Goal: Task Accomplishment & Management: Manage account settings

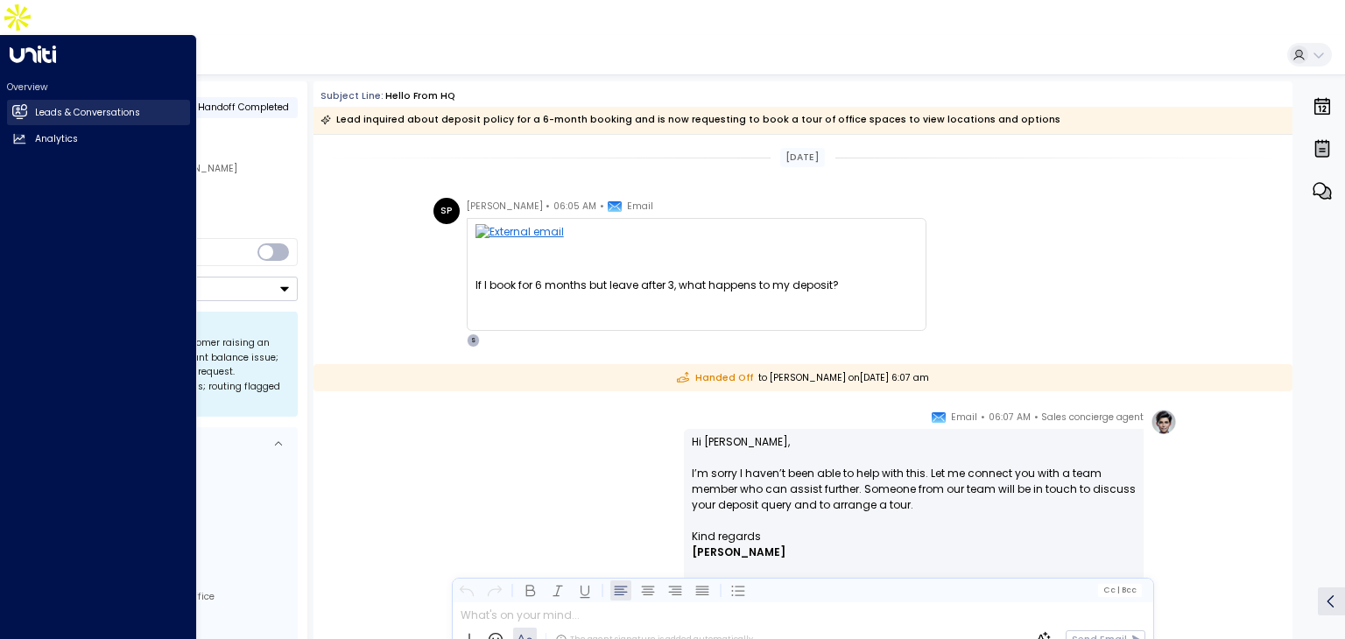
click at [29, 100] on link "Leads & Conversations Leads & Conversations" at bounding box center [98, 112] width 183 height 25
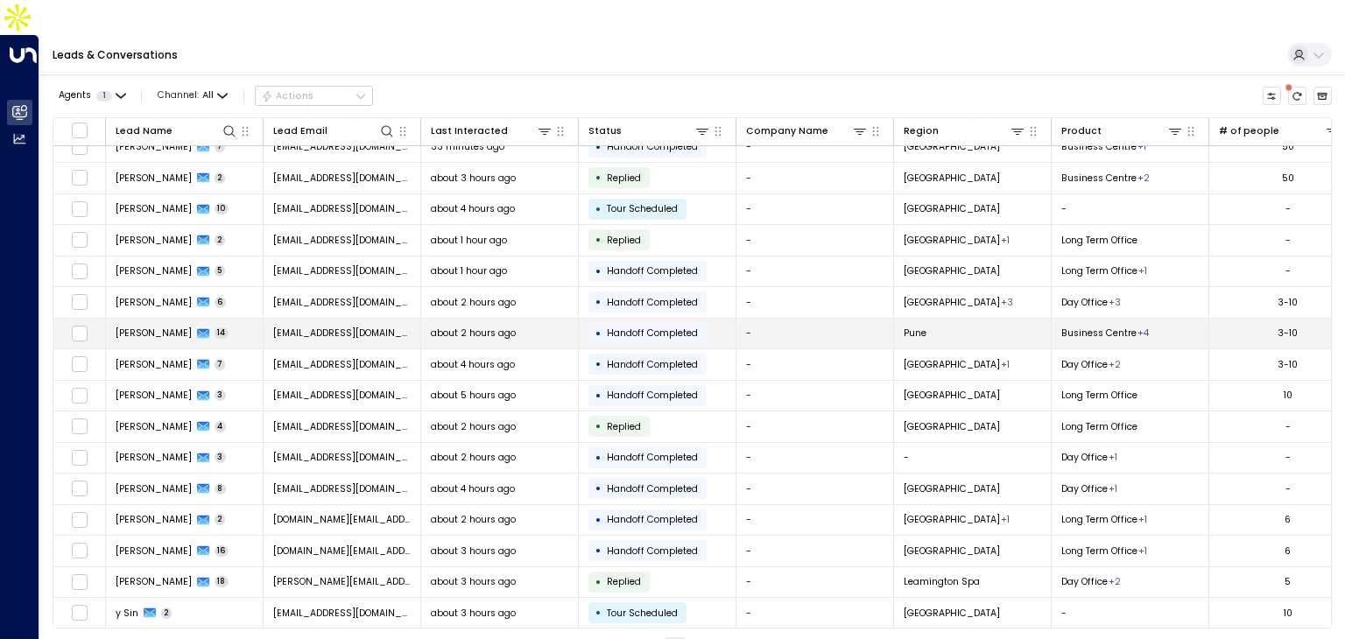
scroll to position [139, 0]
click at [161, 473] on td "[PERSON_NAME] 8" at bounding box center [185, 488] width 158 height 31
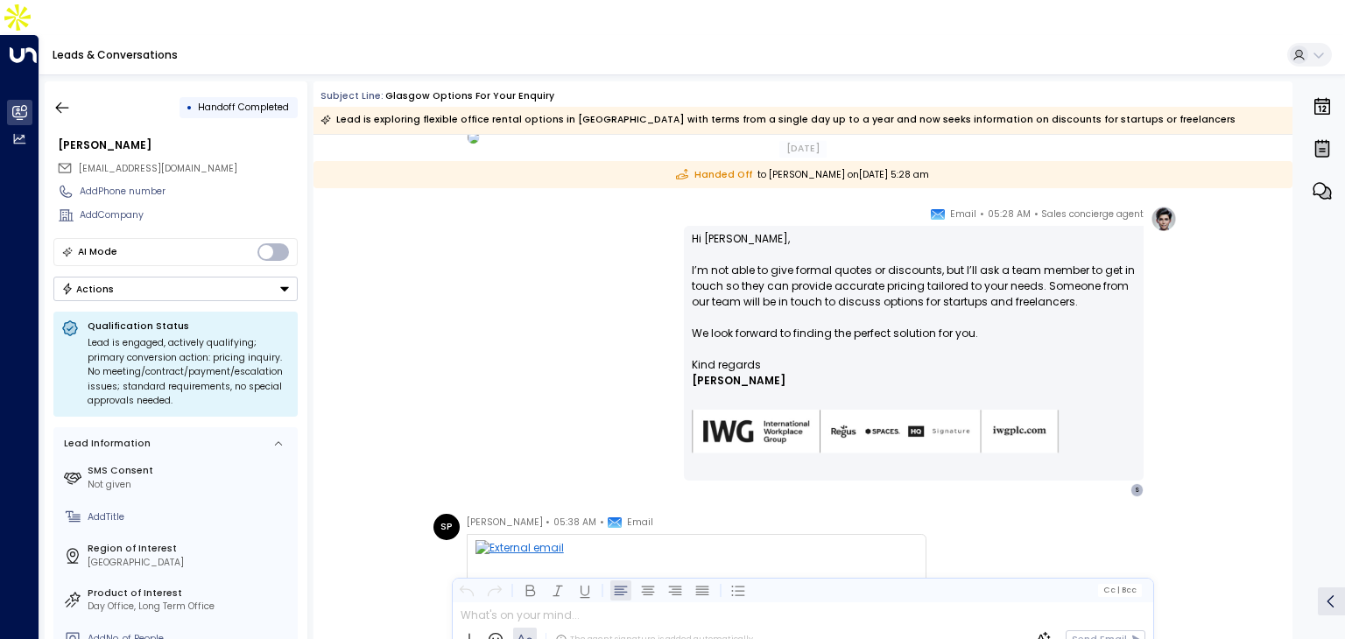
scroll to position [1397, 0]
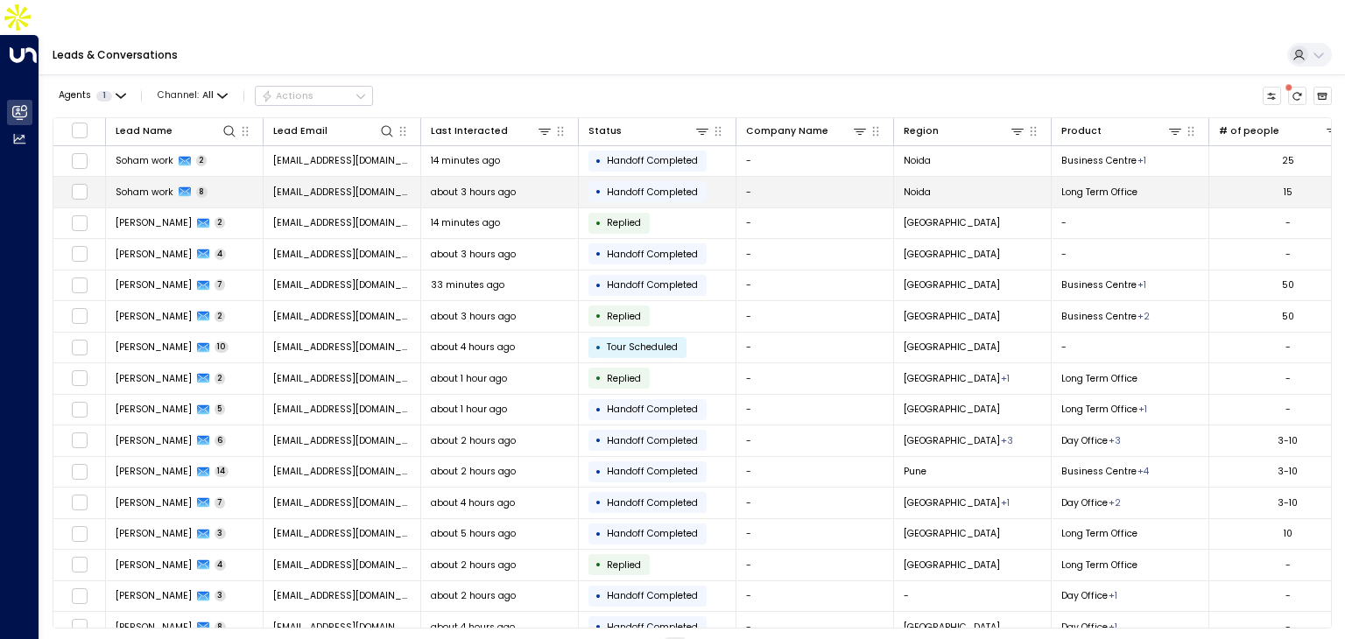
click at [168, 186] on span "Soham work" at bounding box center [145, 192] width 58 height 13
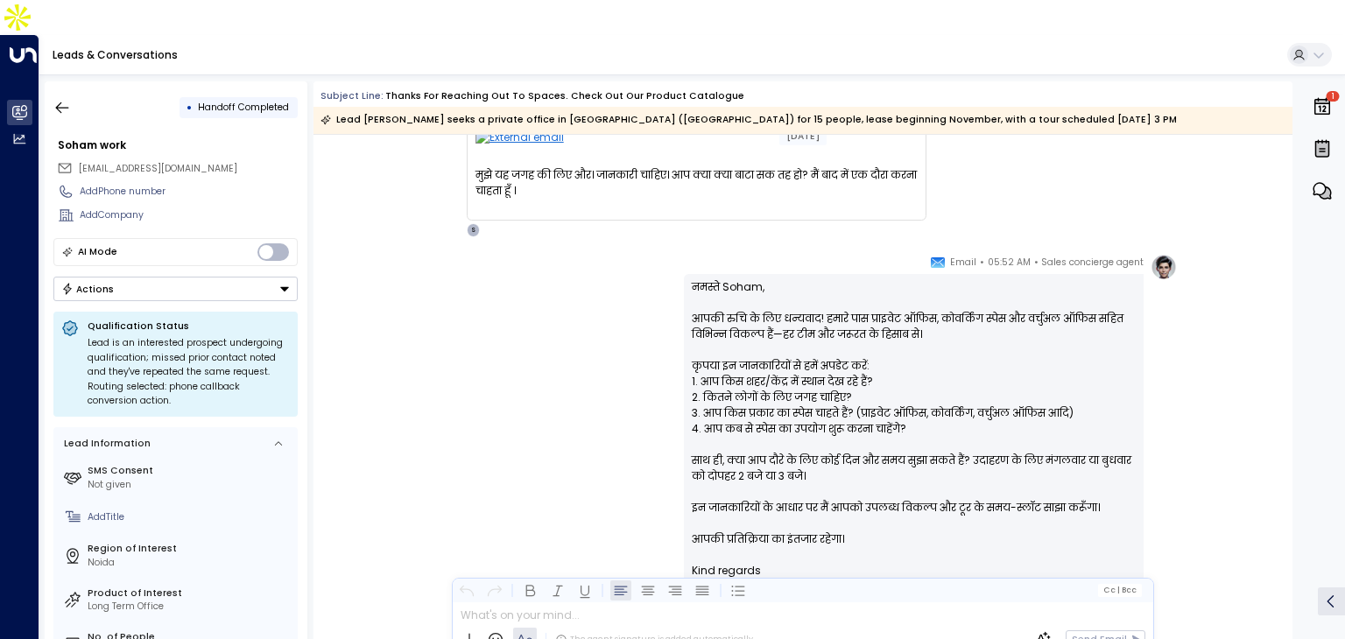
scroll to position [286, 0]
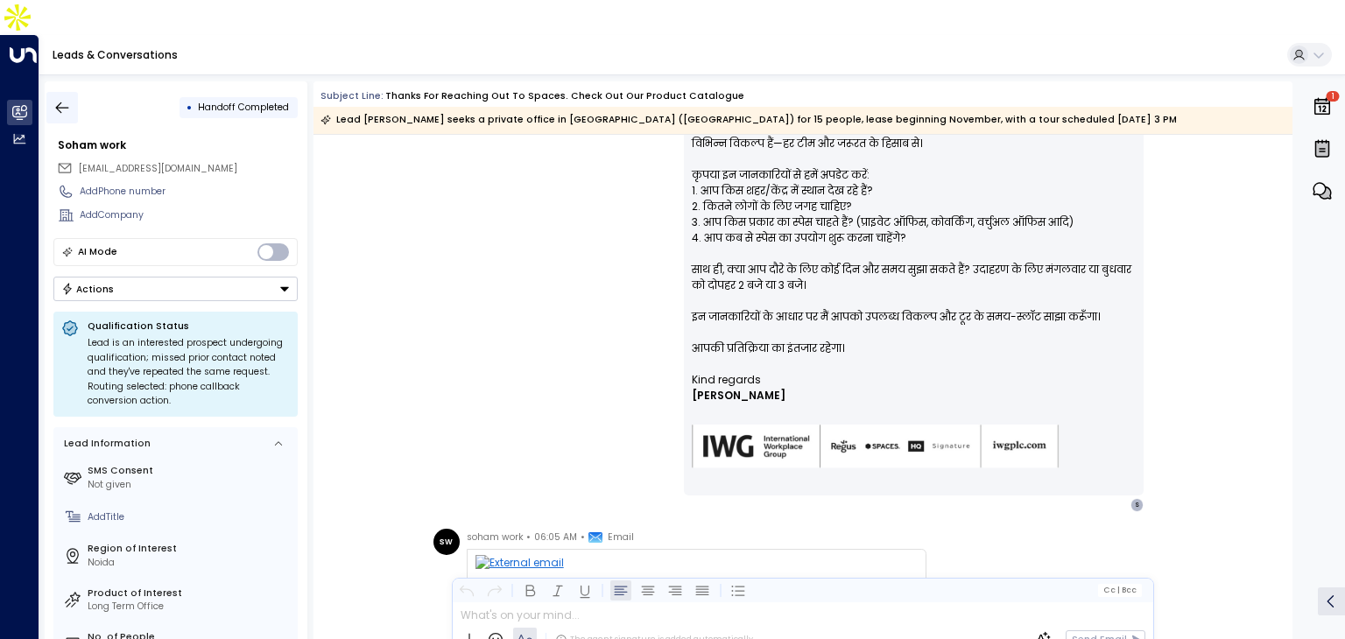
click at [48, 92] on button "button" at bounding box center [62, 108] width 32 height 32
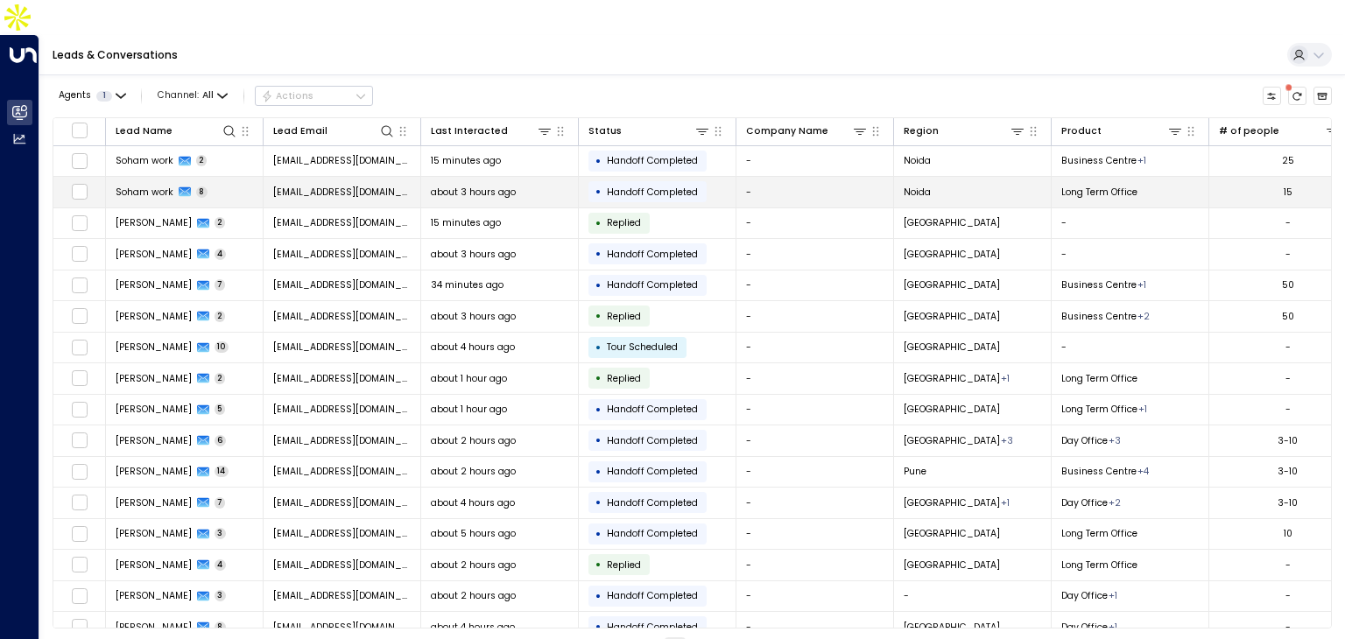
click at [220, 177] on td "[PERSON_NAME] work 8" at bounding box center [185, 192] width 158 height 31
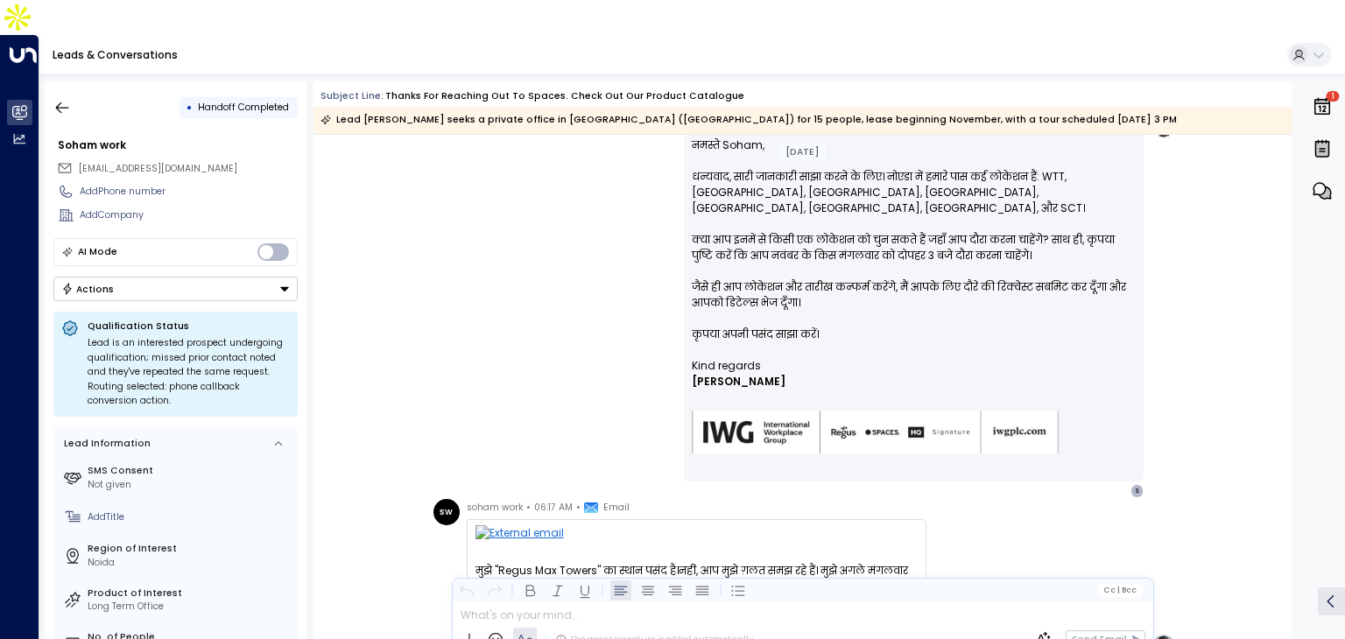
scroll to position [893, 0]
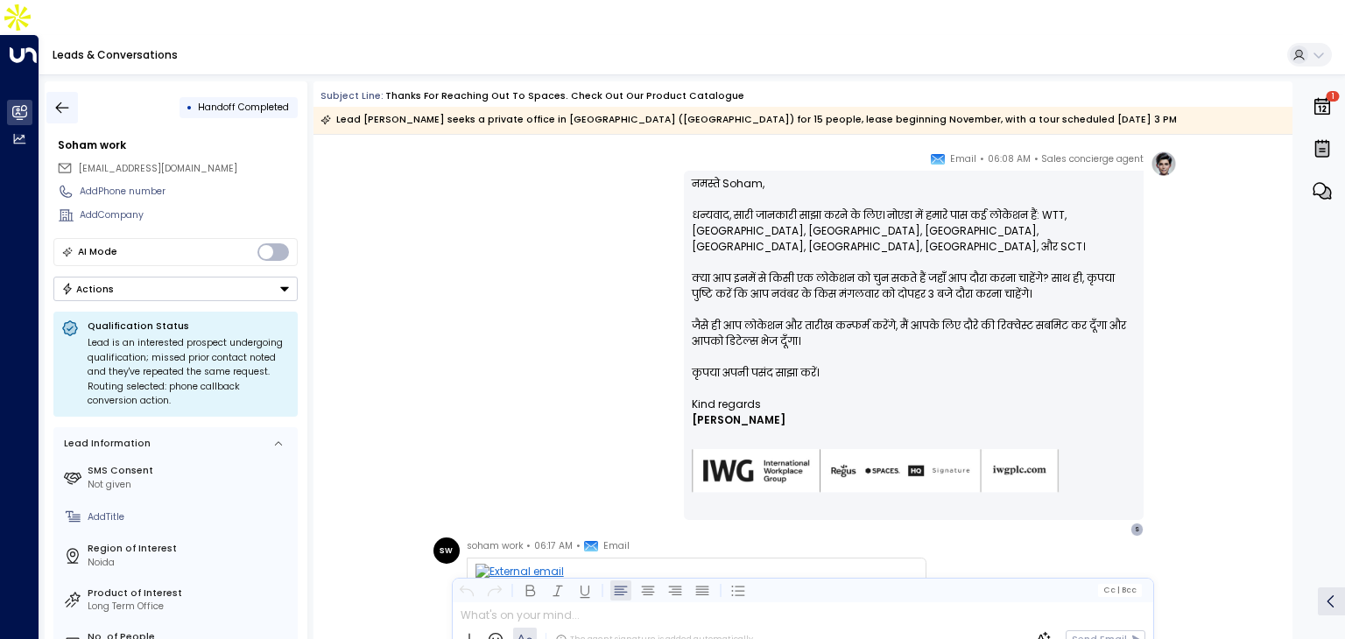
click at [65, 99] on icon "button" at bounding box center [62, 108] width 18 height 18
